Goal: Transaction & Acquisition: Book appointment/travel/reservation

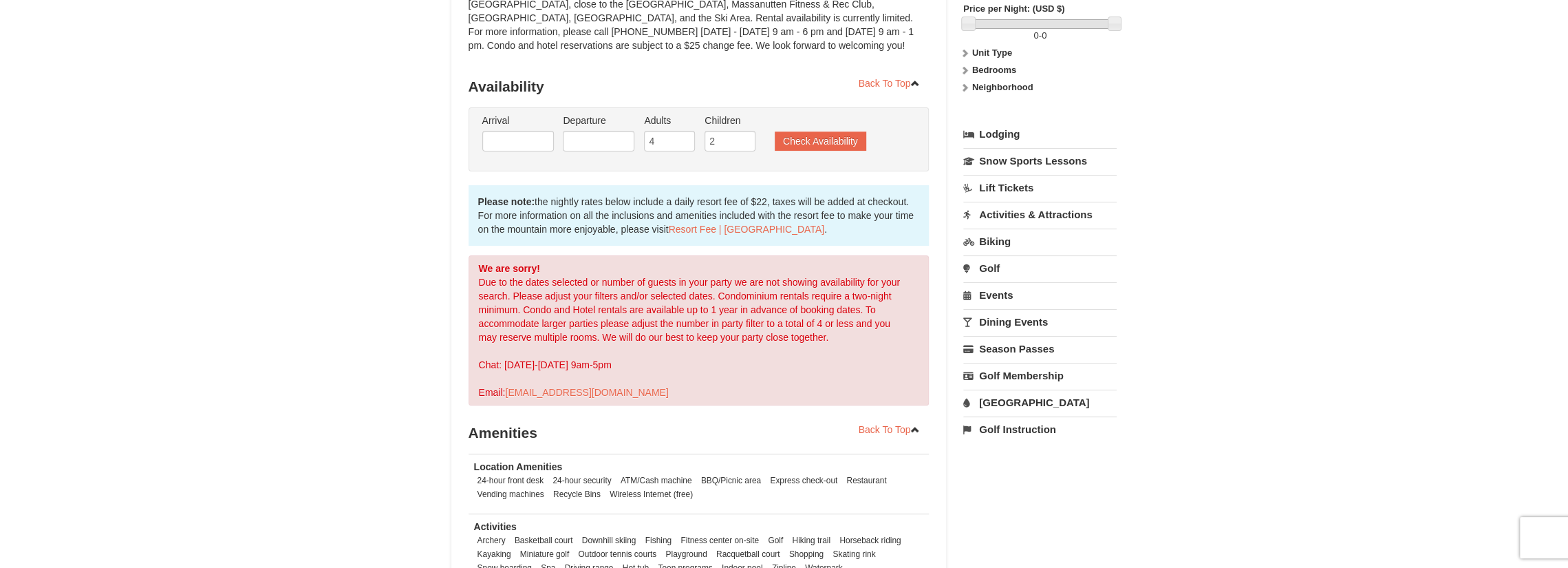
scroll to position [206, 0]
